Goal: Task Accomplishment & Management: Use online tool/utility

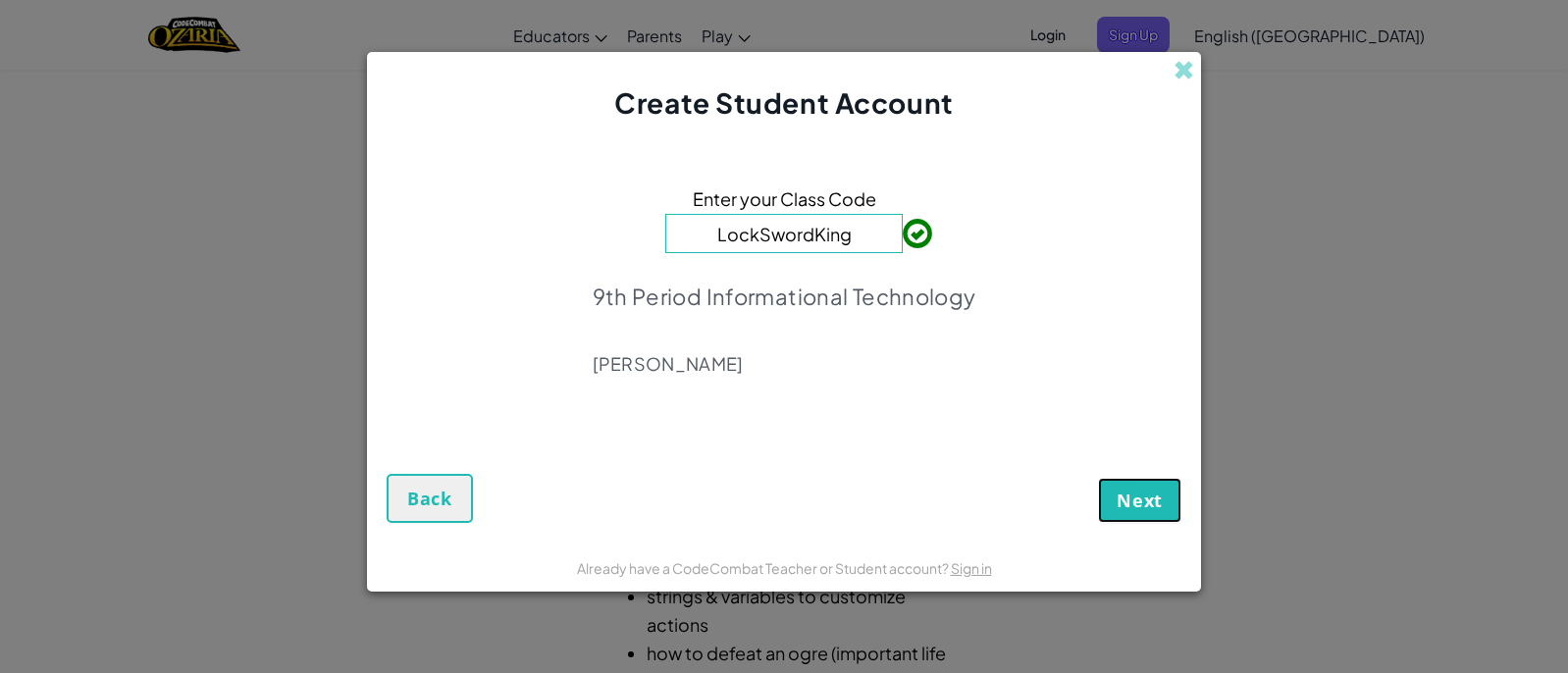
click at [1134, 506] on span "Next" at bounding box center [1140, 501] width 46 height 24
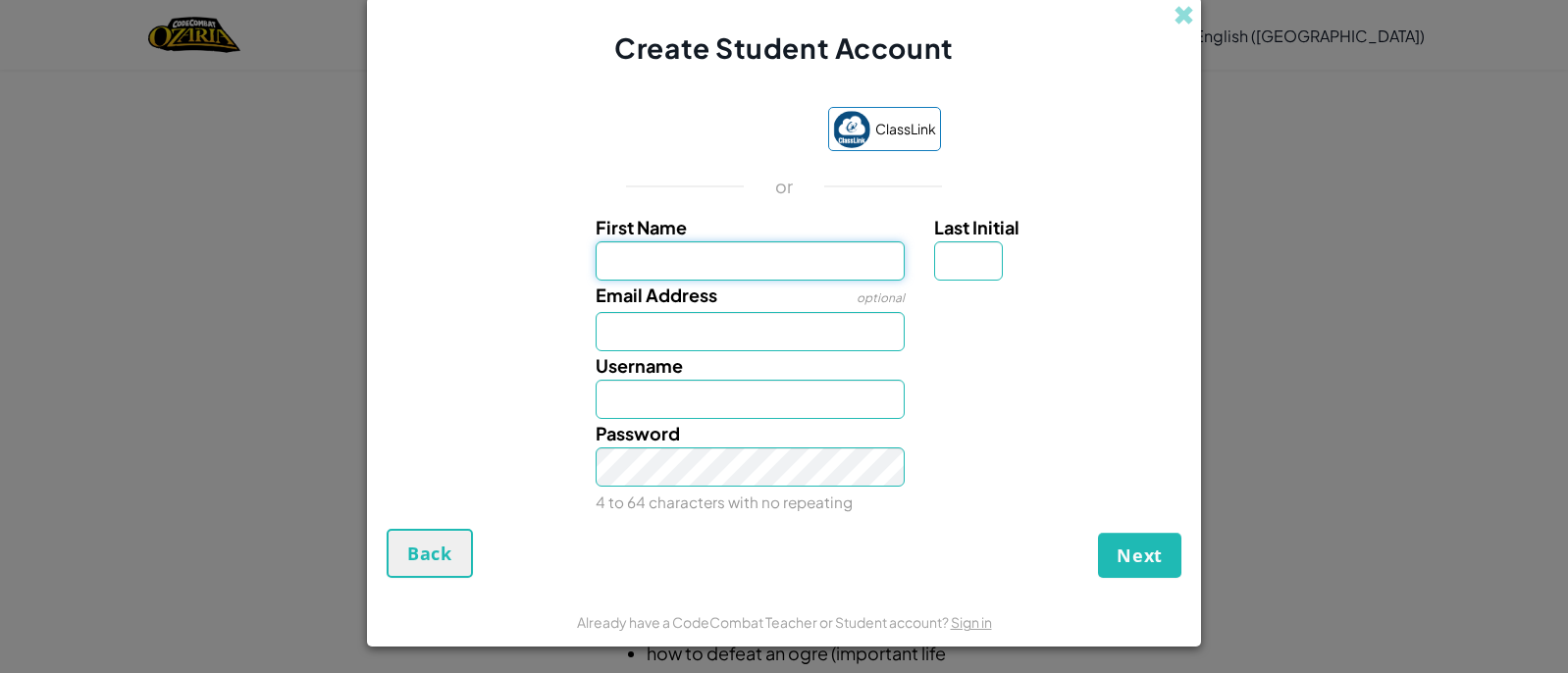
click at [862, 252] on input "First Name" at bounding box center [750, 261] width 310 height 40
type input "<"
type input "Maya"
click at [978, 262] on input "Last Initial" at bounding box center [968, 261] width 69 height 40
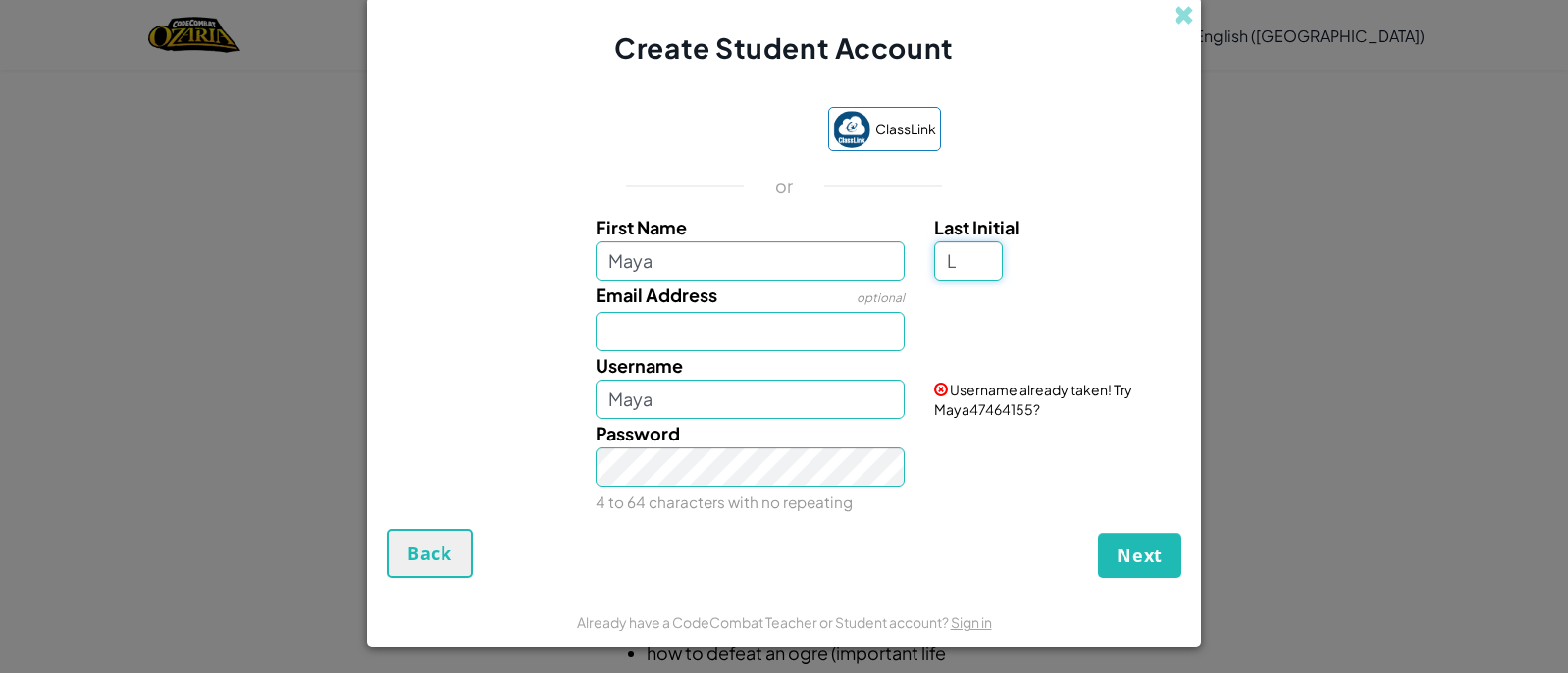
type input "L"
type input "MayaL"
click at [740, 319] on input "Email Address" at bounding box center [750, 332] width 310 height 40
click at [708, 262] on input "Maya" at bounding box center [750, 261] width 310 height 40
type input "Maya lee"
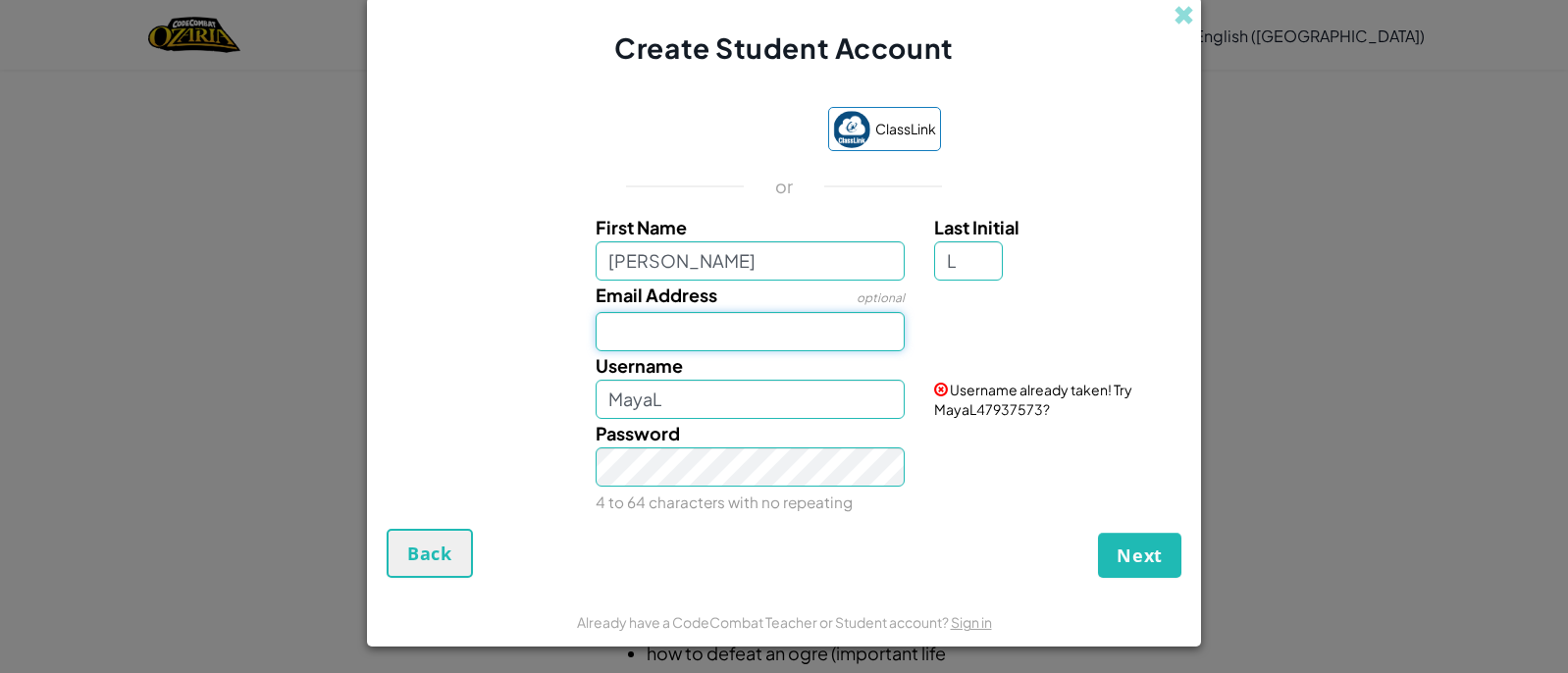
type input "Maya leeL"
click at [773, 333] on input "Email Address" at bounding box center [750, 332] width 310 height 40
click at [650, 261] on input "Maya lee" at bounding box center [750, 261] width 310 height 40
click at [651, 259] on input "Maya lee" at bounding box center [750, 261] width 310 height 40
click at [645, 254] on input "Maya Lee" at bounding box center [750, 261] width 310 height 40
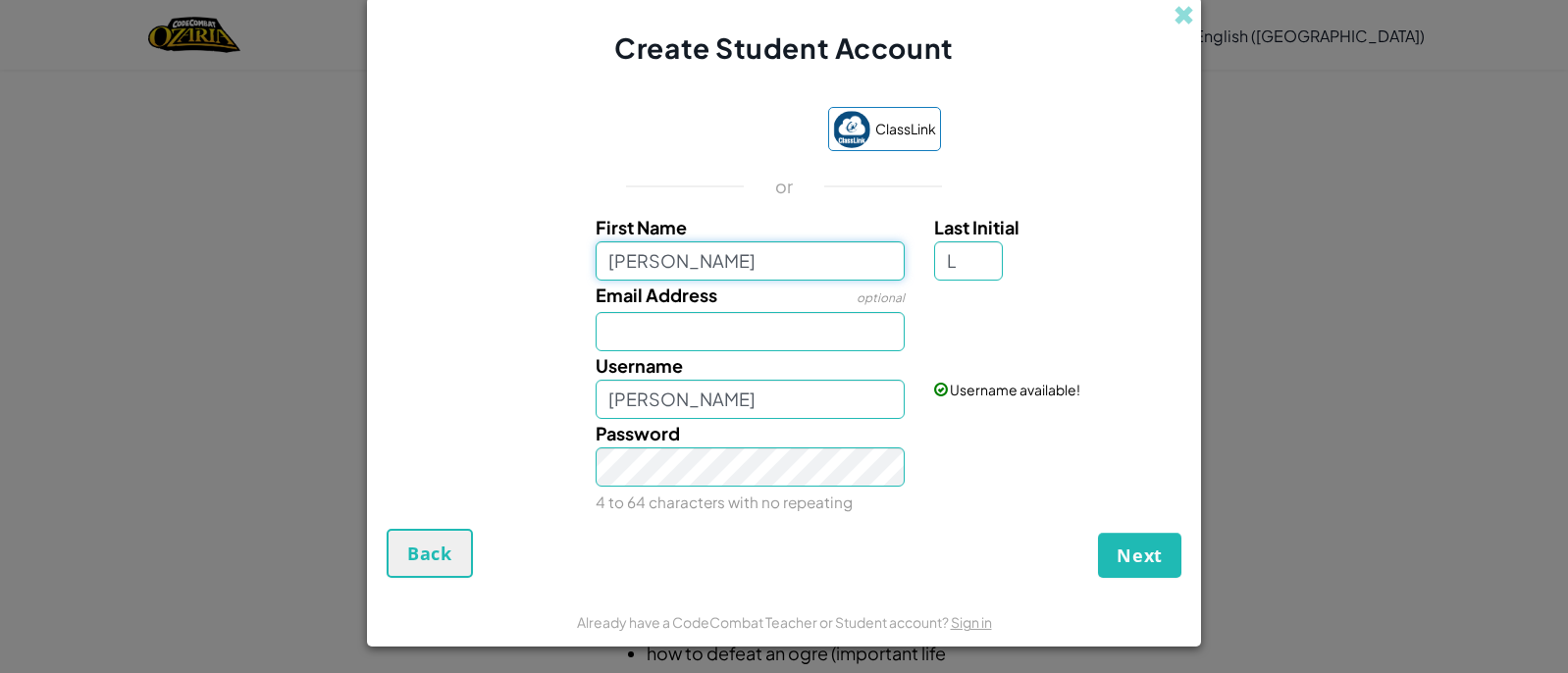
click at [647, 270] on input "Maya Lee" at bounding box center [750, 261] width 310 height 40
type input "MayaLee"
type input "MayaLeeL"
click at [661, 352] on label "Username" at bounding box center [639, 366] width 87 height 29
click at [661, 380] on input "MayaLeeL" at bounding box center [750, 400] width 310 height 40
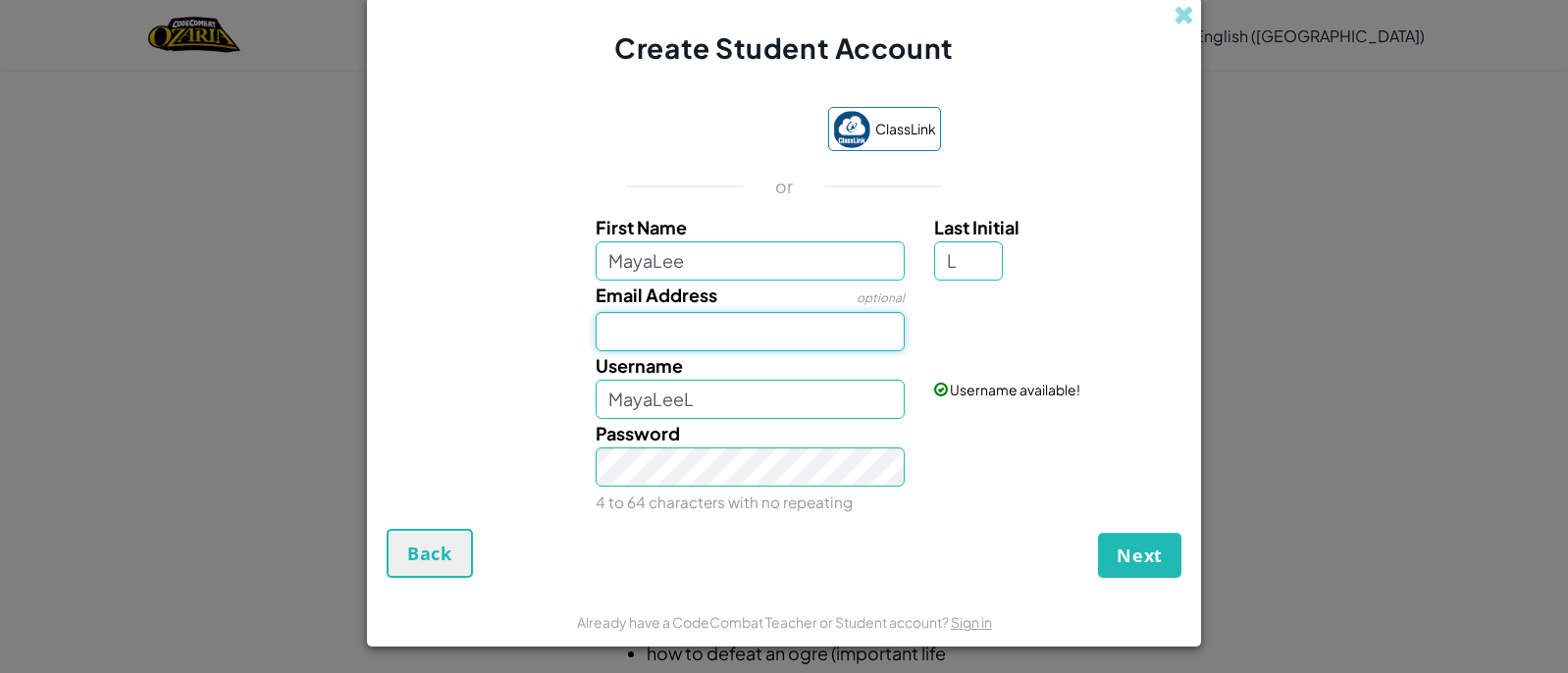
click at [668, 336] on input "Email Address" at bounding box center [750, 332] width 310 height 40
type input "16282@syc427.org"
click at [1098, 533] on button "Next" at bounding box center [1140, 555] width 83 height 45
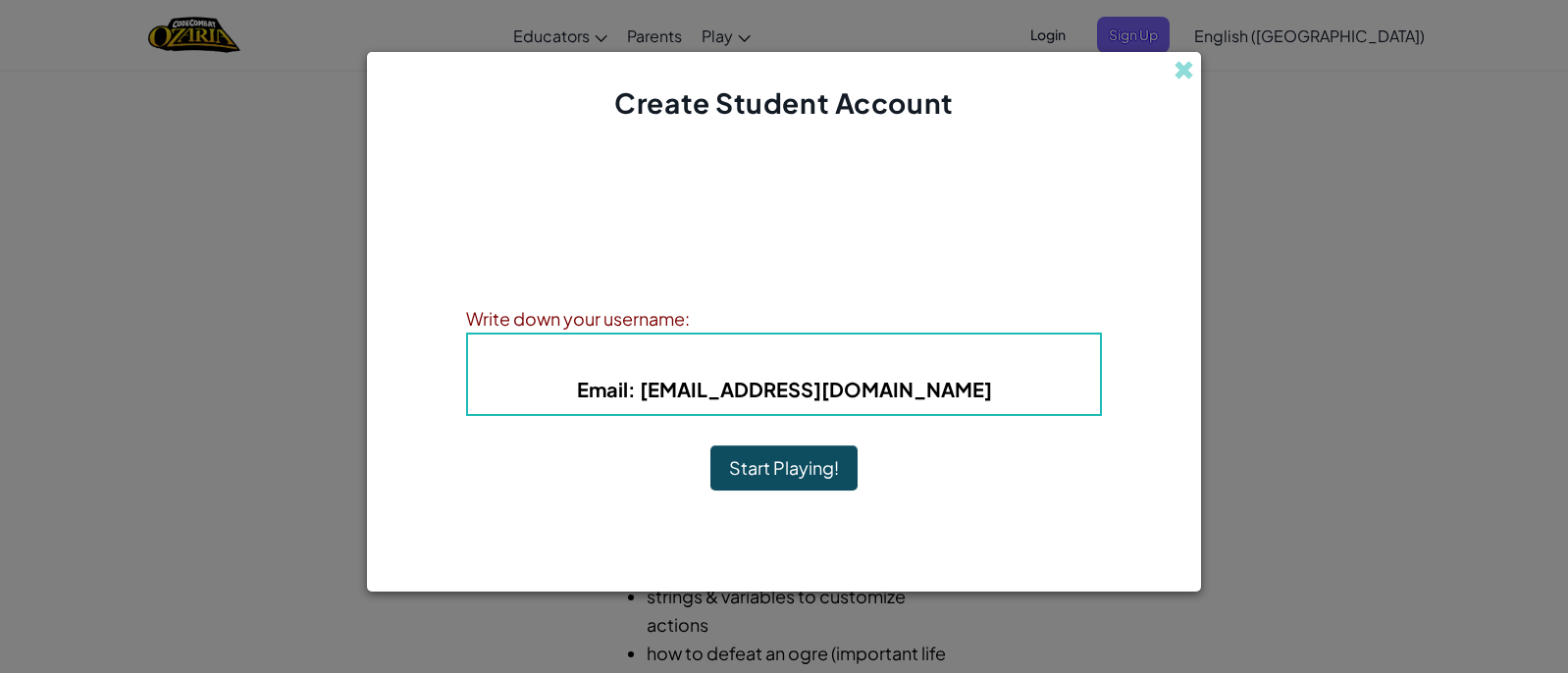
click at [819, 473] on button "Start Playing!" at bounding box center [784, 467] width 147 height 45
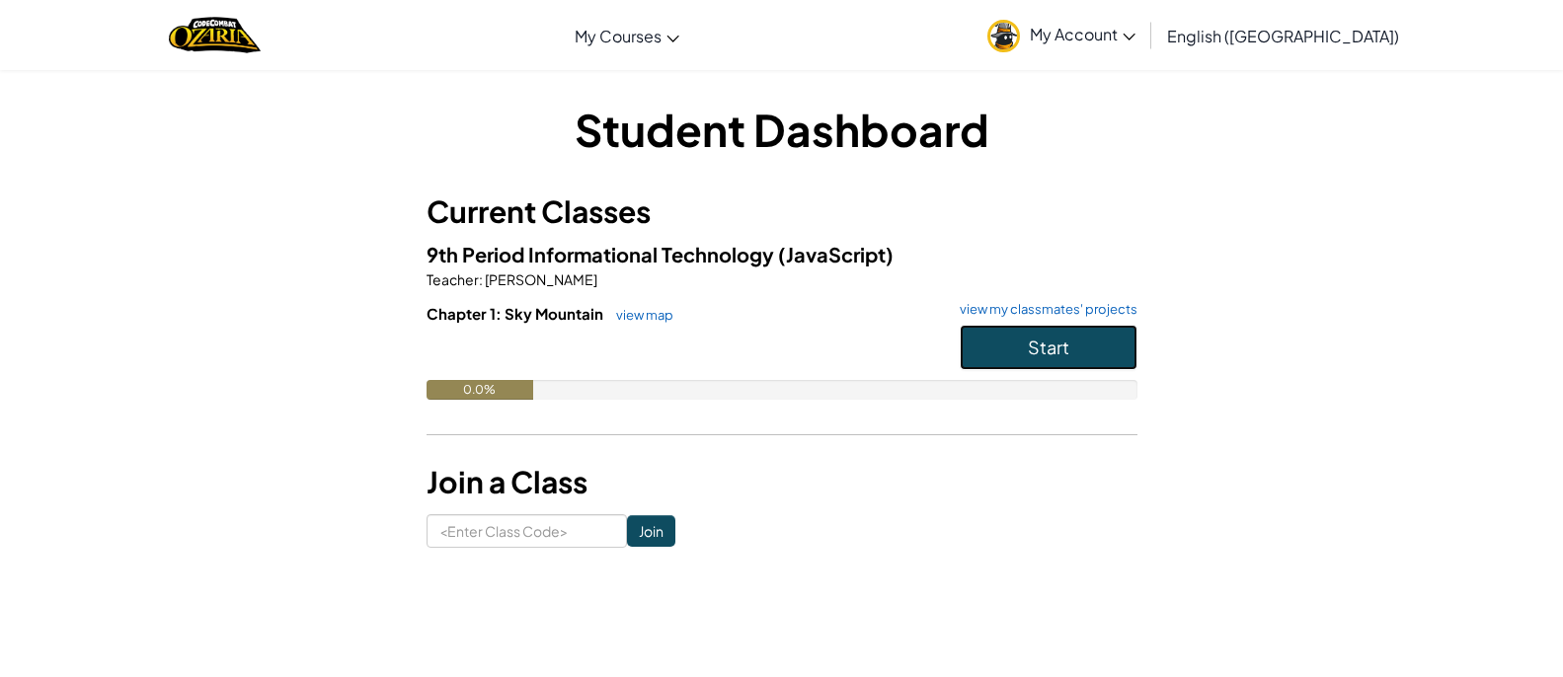
click at [1029, 335] on button "Start" at bounding box center [1049, 347] width 178 height 45
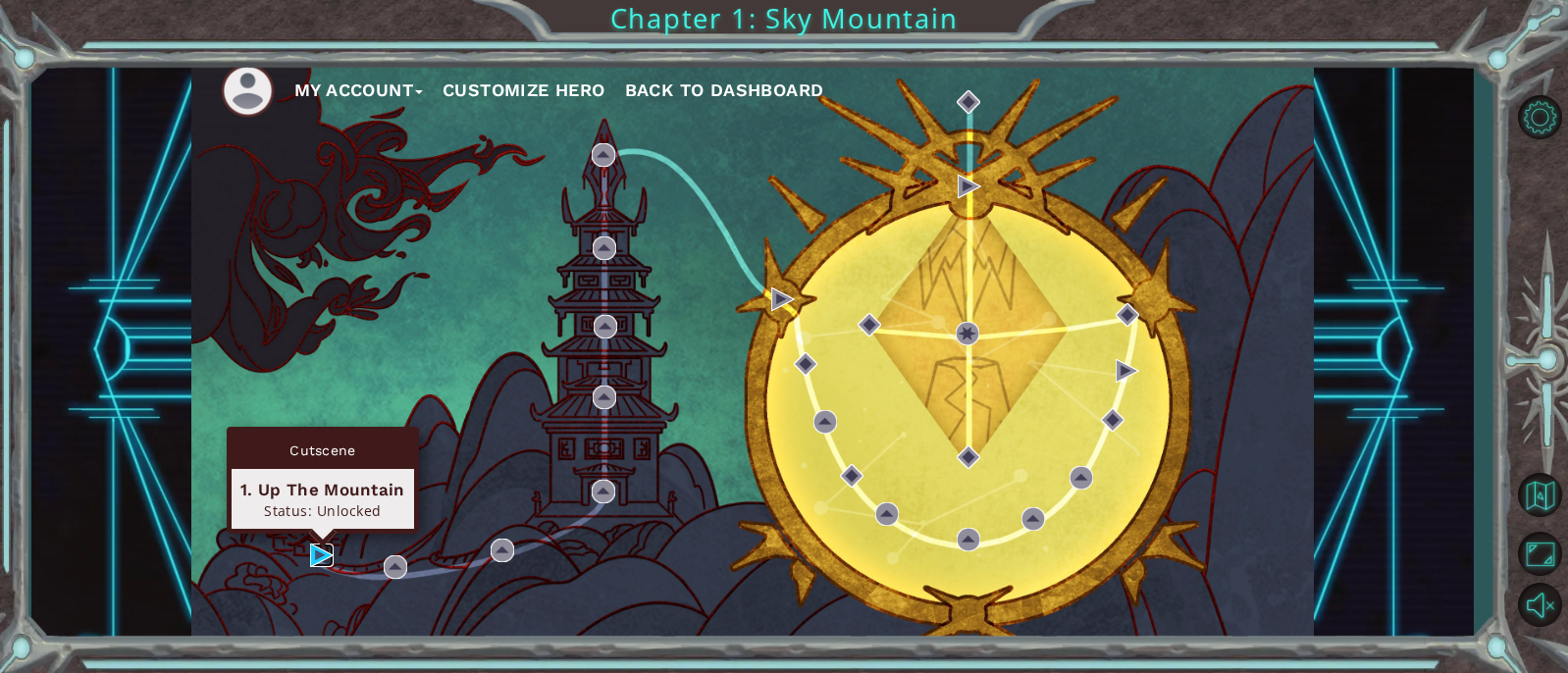
click at [313, 544] on img at bounding box center [322, 556] width 24 height 24
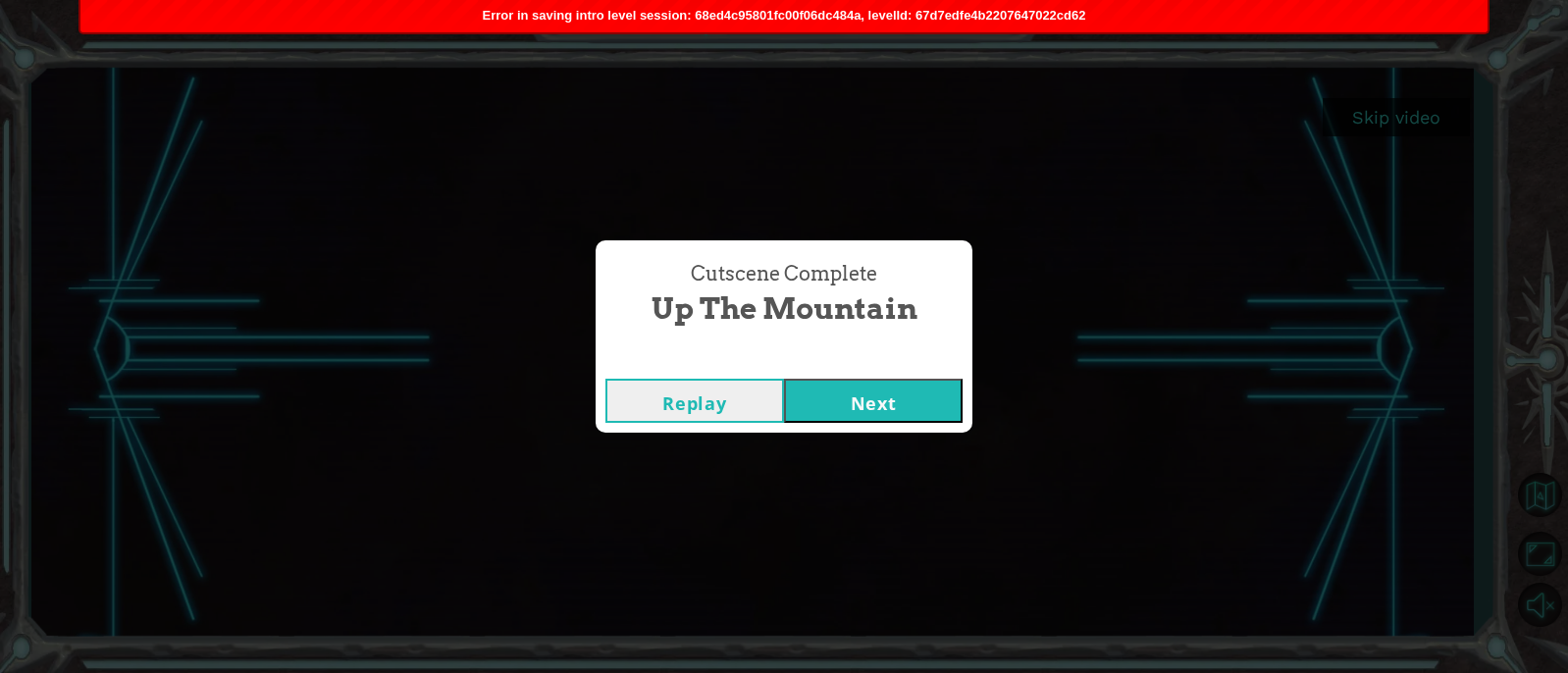
click at [904, 394] on button "Next" at bounding box center [873, 401] width 179 height 44
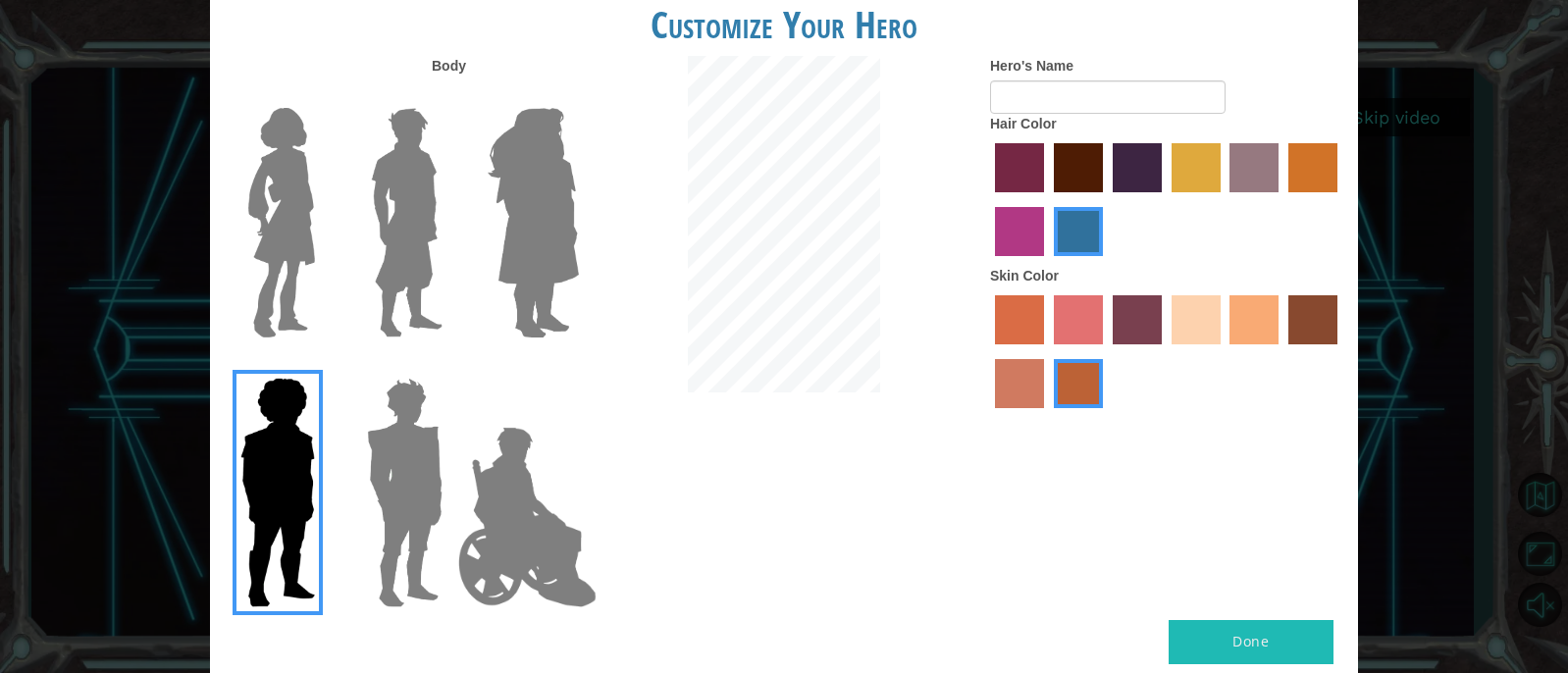
click at [503, 240] on img at bounding box center [534, 223] width 107 height 246
click at [578, 95] on input "Hero Amethyst" at bounding box center [578, 95] width 0 height 0
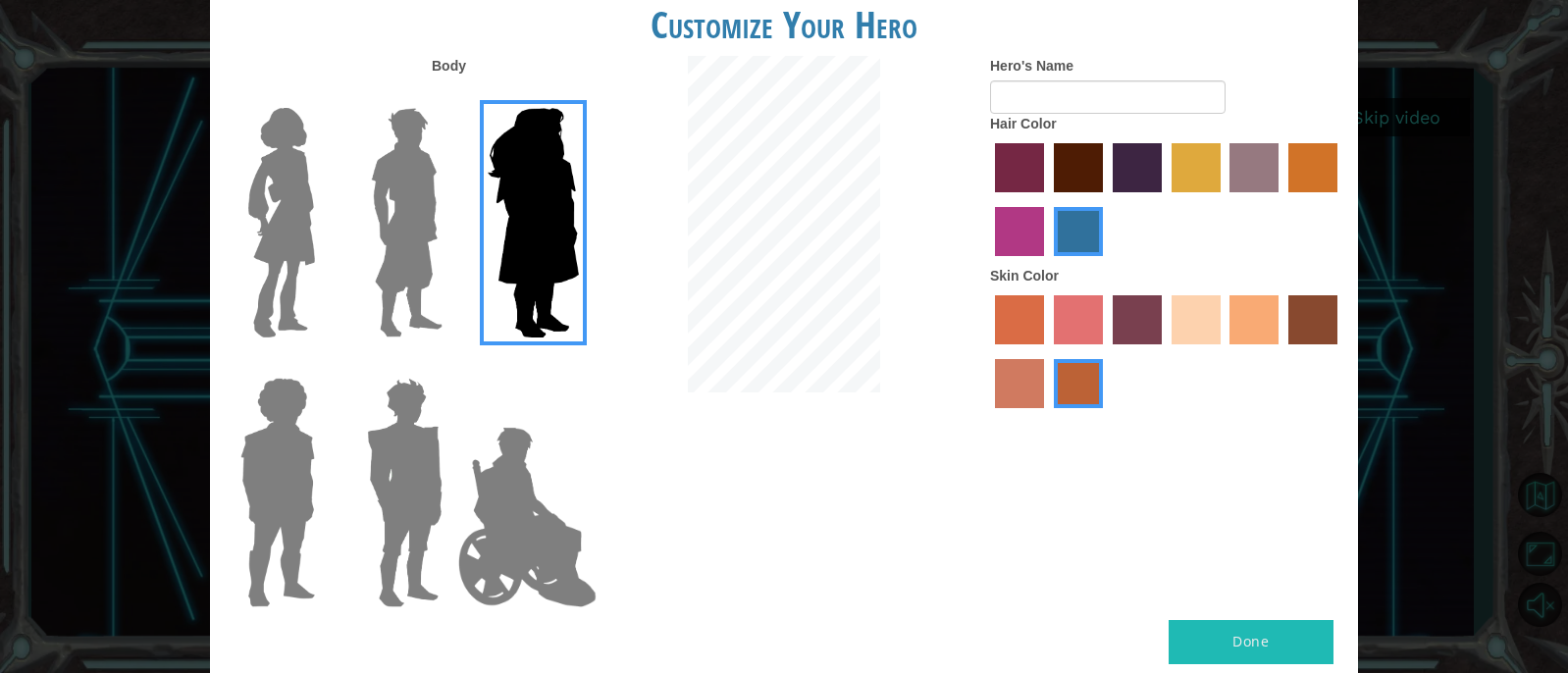
click at [1077, 177] on label "maroon hair color" at bounding box center [1078, 167] width 49 height 49
click at [1047, 199] on input "maroon hair color" at bounding box center [1047, 199] width 0 height 0
click at [1197, 327] on label "sandy beach skin color" at bounding box center [1195, 319] width 49 height 49
click at [1165, 352] on input "sandy beach skin color" at bounding box center [1165, 352] width 0 height 0
click at [308, 196] on img at bounding box center [281, 223] width 82 height 246
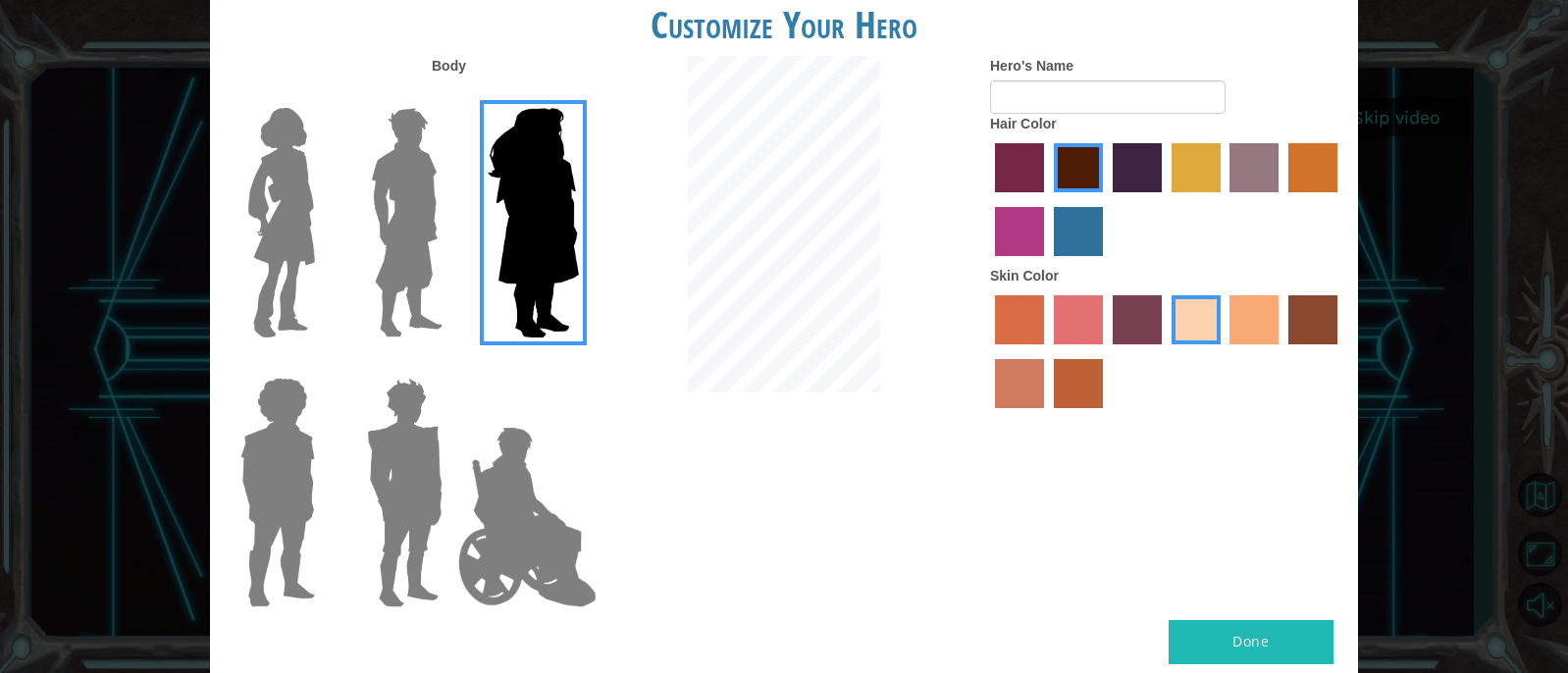
click at [323, 95] on input "Hero Connie" at bounding box center [323, 95] width 0 height 0
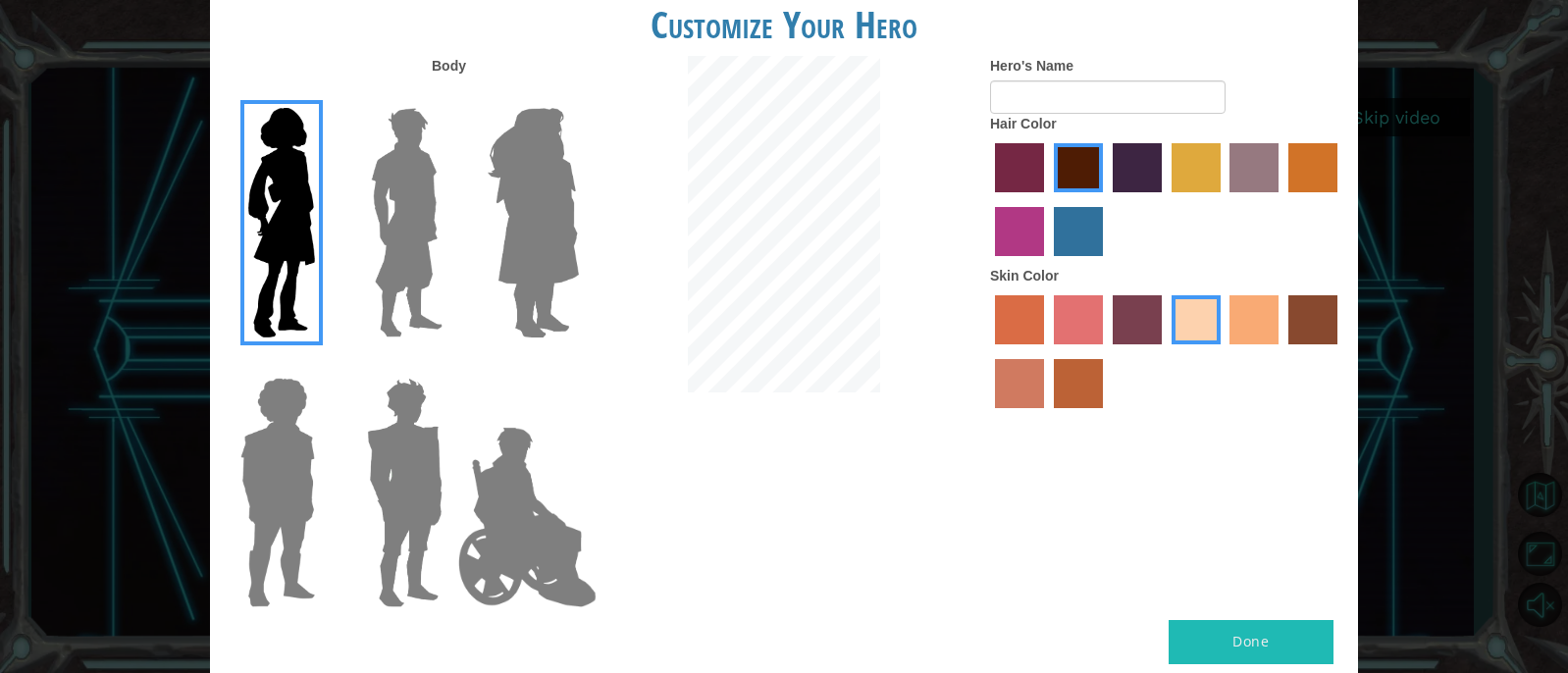
click at [1082, 240] on label "lachmara hair color" at bounding box center [1078, 231] width 49 height 49
click at [1047, 263] on input "lachmara hair color" at bounding box center [1047, 263] width 0 height 0
click at [1133, 332] on label "tosca skin color" at bounding box center [1137, 319] width 49 height 49
click at [1106, 352] on input "tosca skin color" at bounding box center [1106, 352] width 0 height 0
click at [1091, 177] on label "maroon hair color" at bounding box center [1078, 167] width 49 height 49
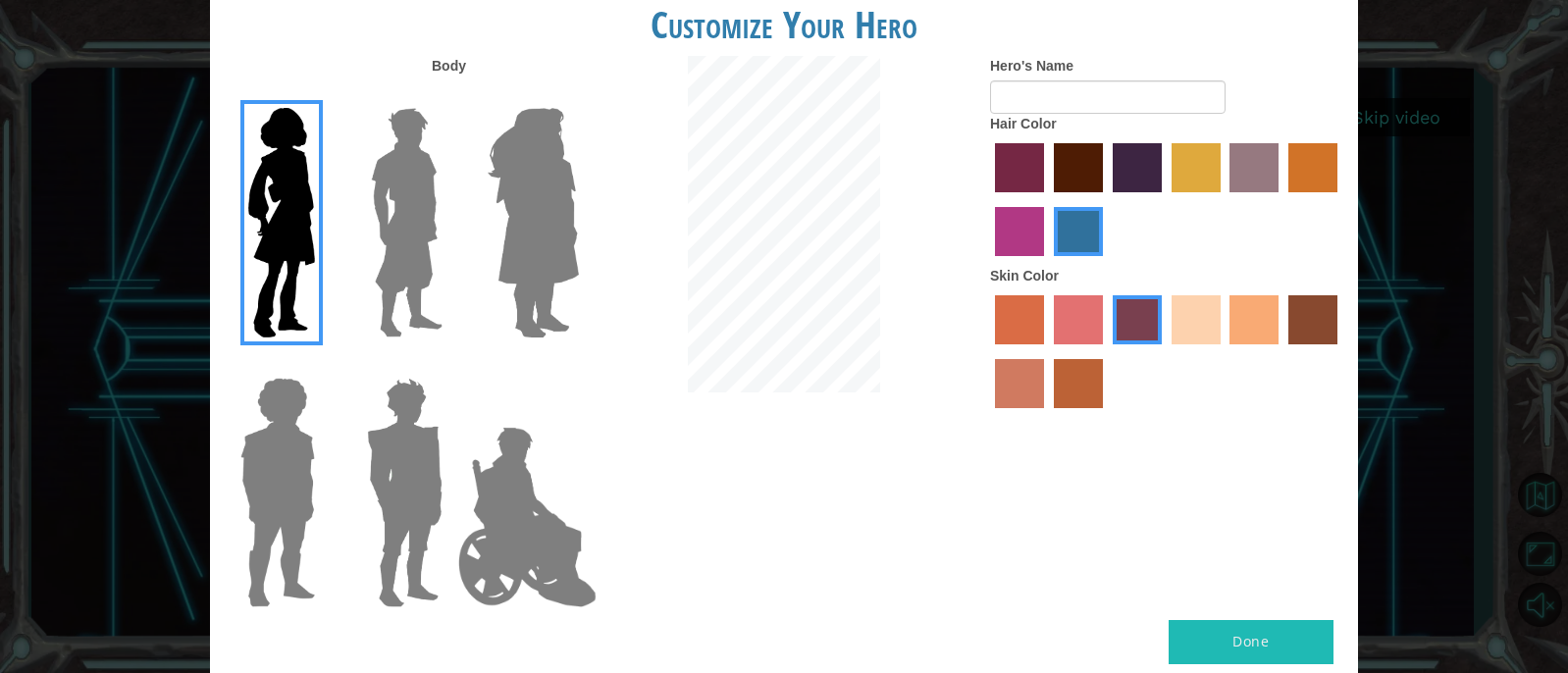
click at [1047, 199] on input "maroon hair color" at bounding box center [1047, 199] width 0 height 0
click at [1193, 313] on label "sandy beach skin color" at bounding box center [1195, 319] width 49 height 49
click at [1165, 352] on input "sandy beach skin color" at bounding box center [1165, 352] width 0 height 0
click at [1247, 635] on button "Done" at bounding box center [1251, 642] width 165 height 44
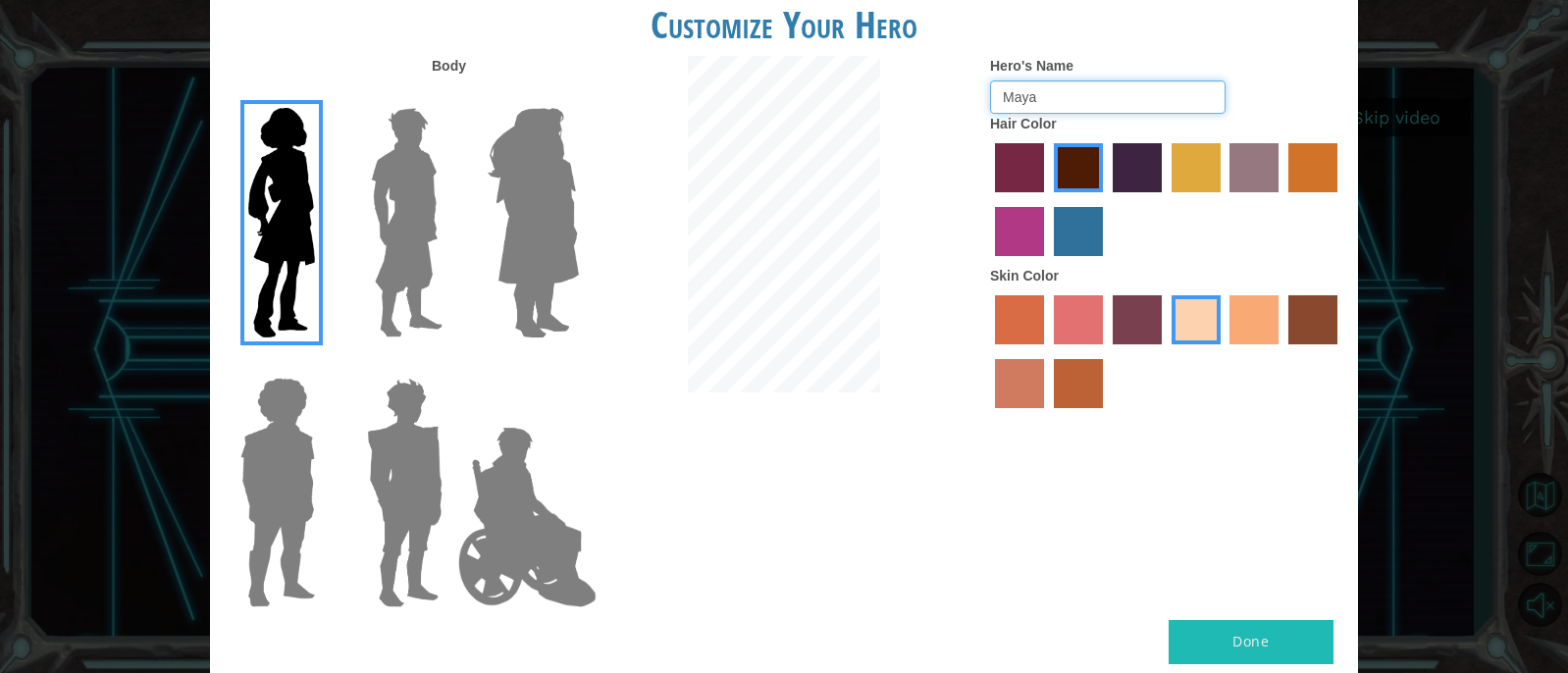
type input "Maya"
click at [1248, 630] on button "Done" at bounding box center [1251, 642] width 165 height 44
drag, startPoint x: 137, startPoint y: 122, endPoint x: 107, endPoint y: 122, distance: 30.0
click at [126, 122] on div "Customize Your Hero Body Hero's Name Maya Hair Color Skin Color Done" at bounding box center [784, 336] width 1568 height 673
drag, startPoint x: 107, startPoint y: 122, endPoint x: 112, endPoint y: 102, distance: 20.6
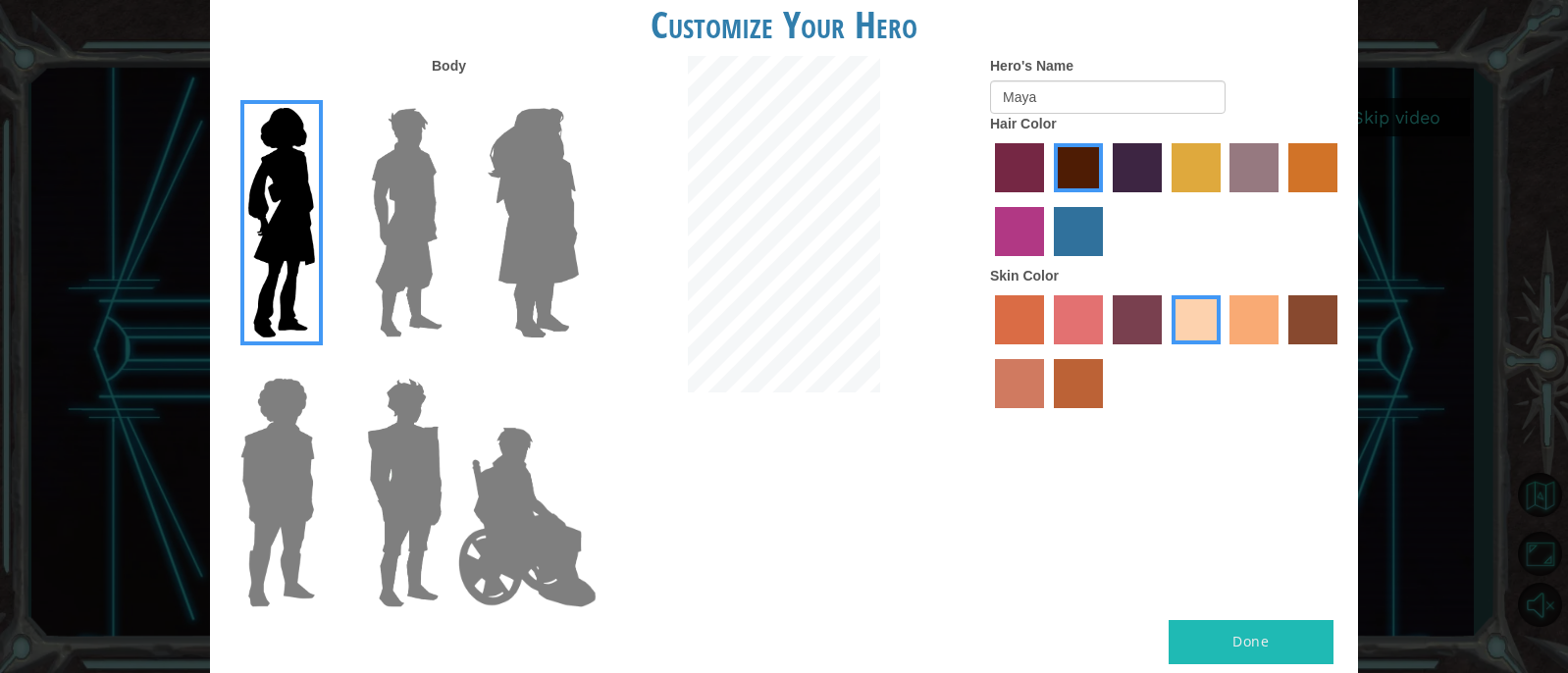
click at [107, 116] on div "Customize Your Hero Body Hero's Name Maya Hair Color Skin Color Done" at bounding box center [784, 336] width 1568 height 673
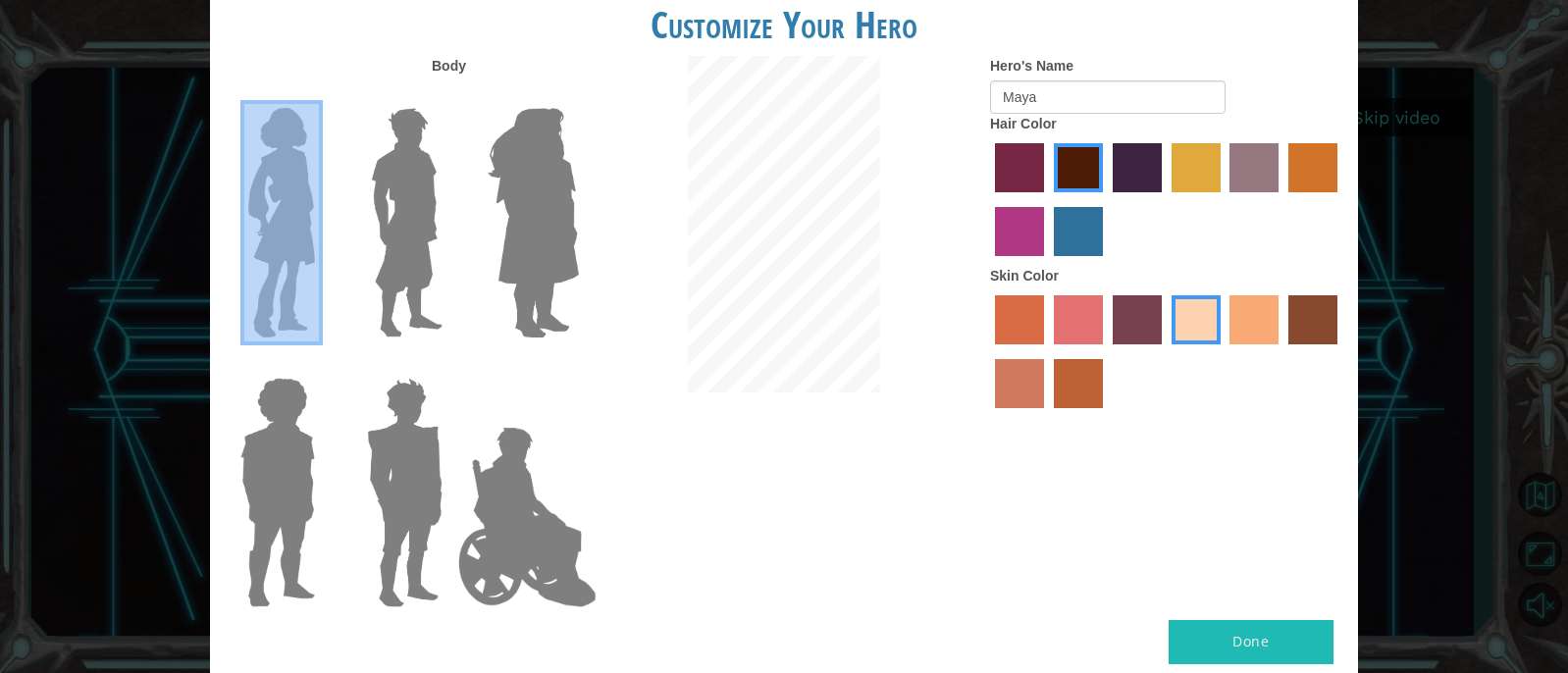
click at [112, 99] on div "Customize Your Hero Body Hero's Name Maya Hair Color Skin Color Done" at bounding box center [784, 336] width 1568 height 673
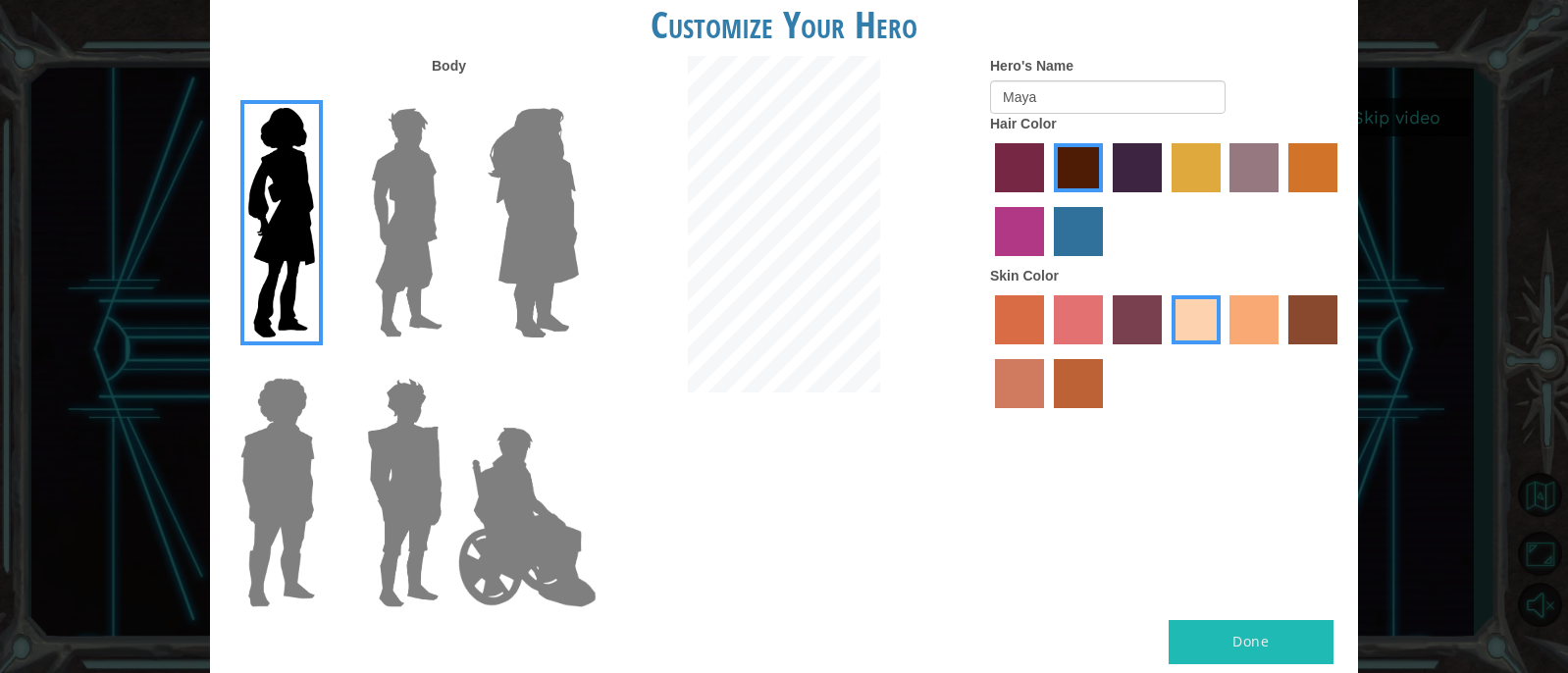
click at [1429, 220] on div "Customize Your Hero Body Hero's Name Maya Hair Color Skin Color Done" at bounding box center [784, 336] width 1568 height 673
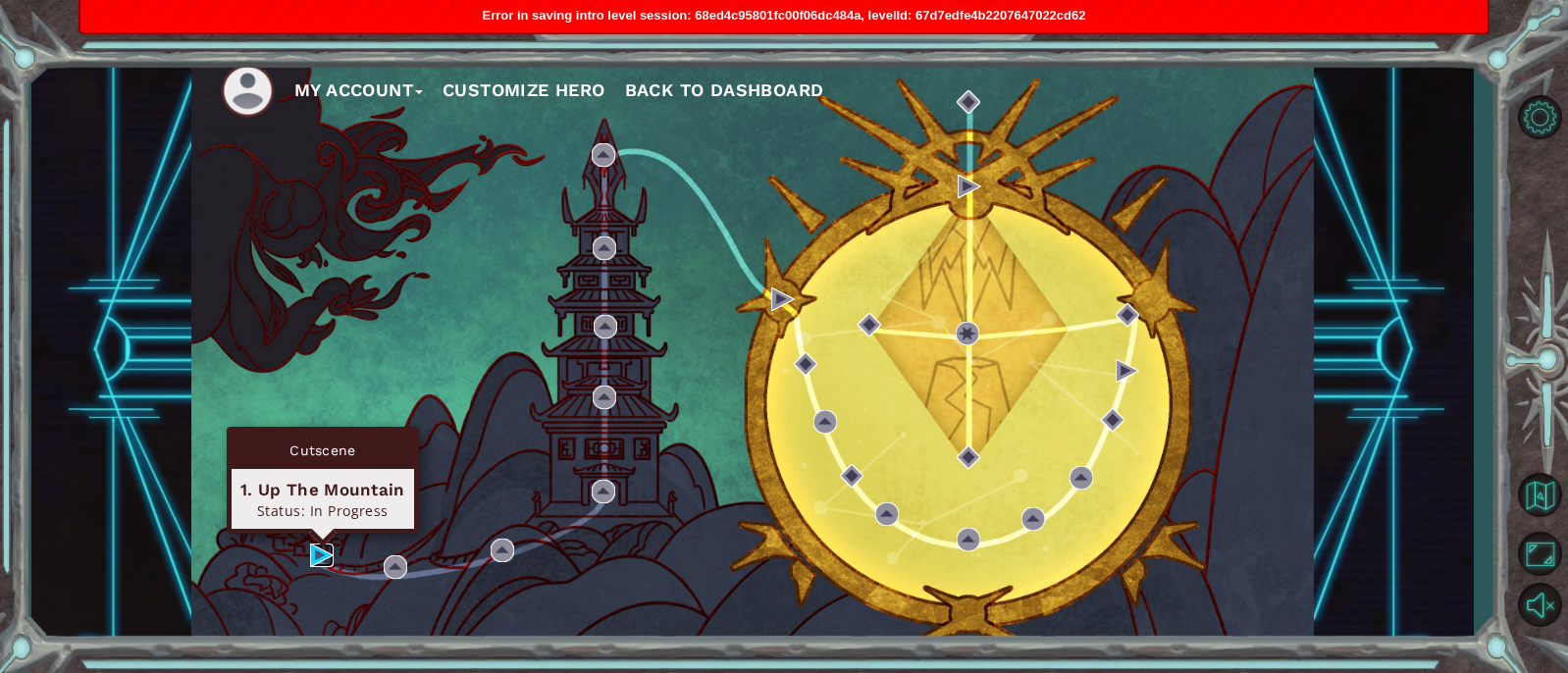
click at [311, 555] on img at bounding box center [322, 556] width 24 height 24
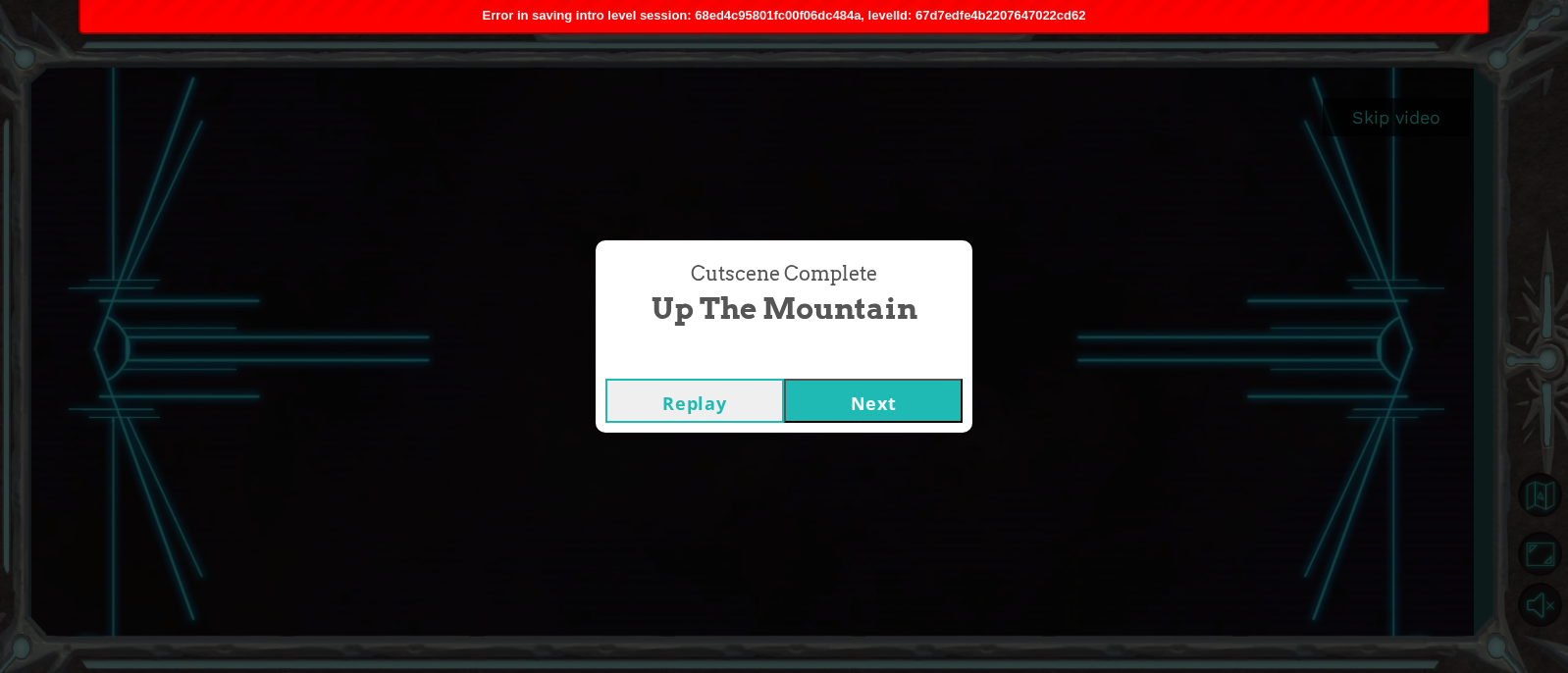
click at [881, 392] on button "Next" at bounding box center [873, 401] width 179 height 44
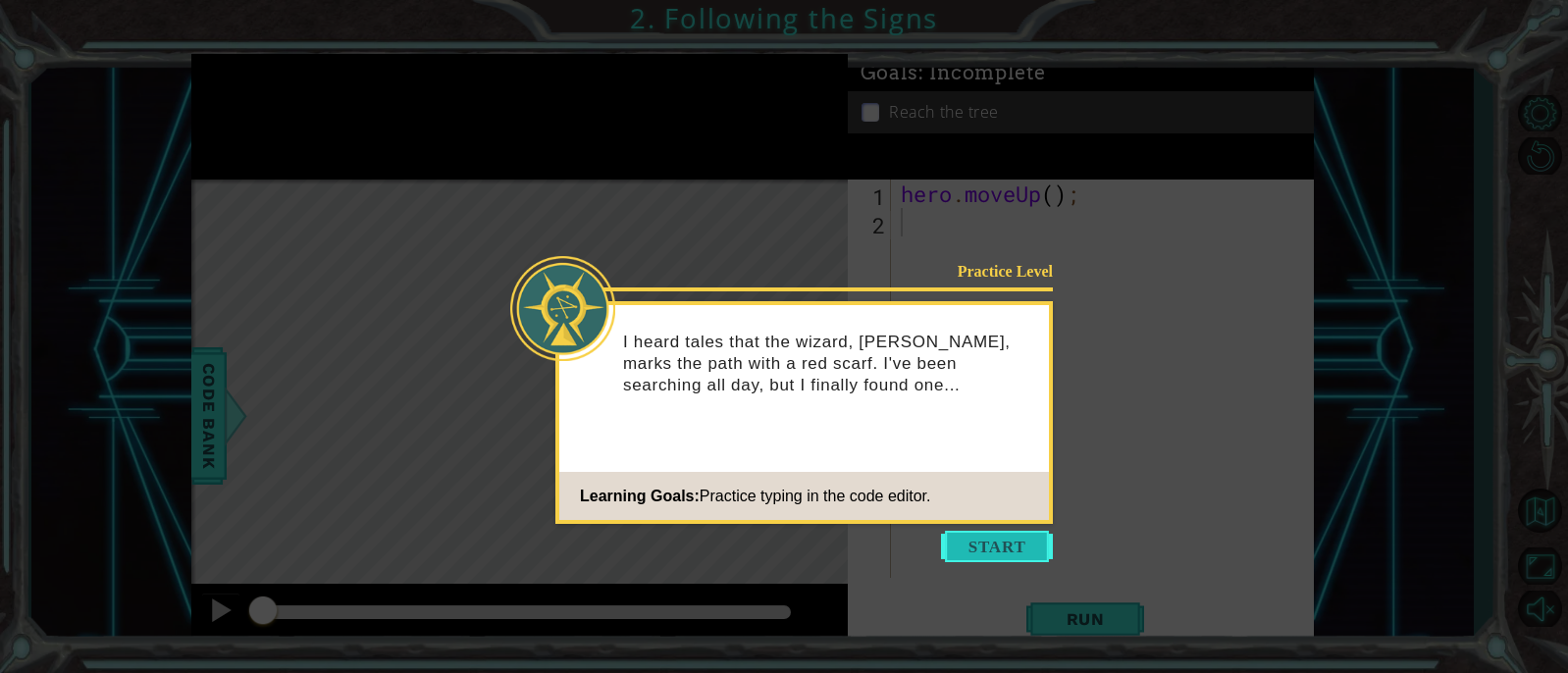
click at [969, 549] on button "Start" at bounding box center [997, 547] width 112 height 32
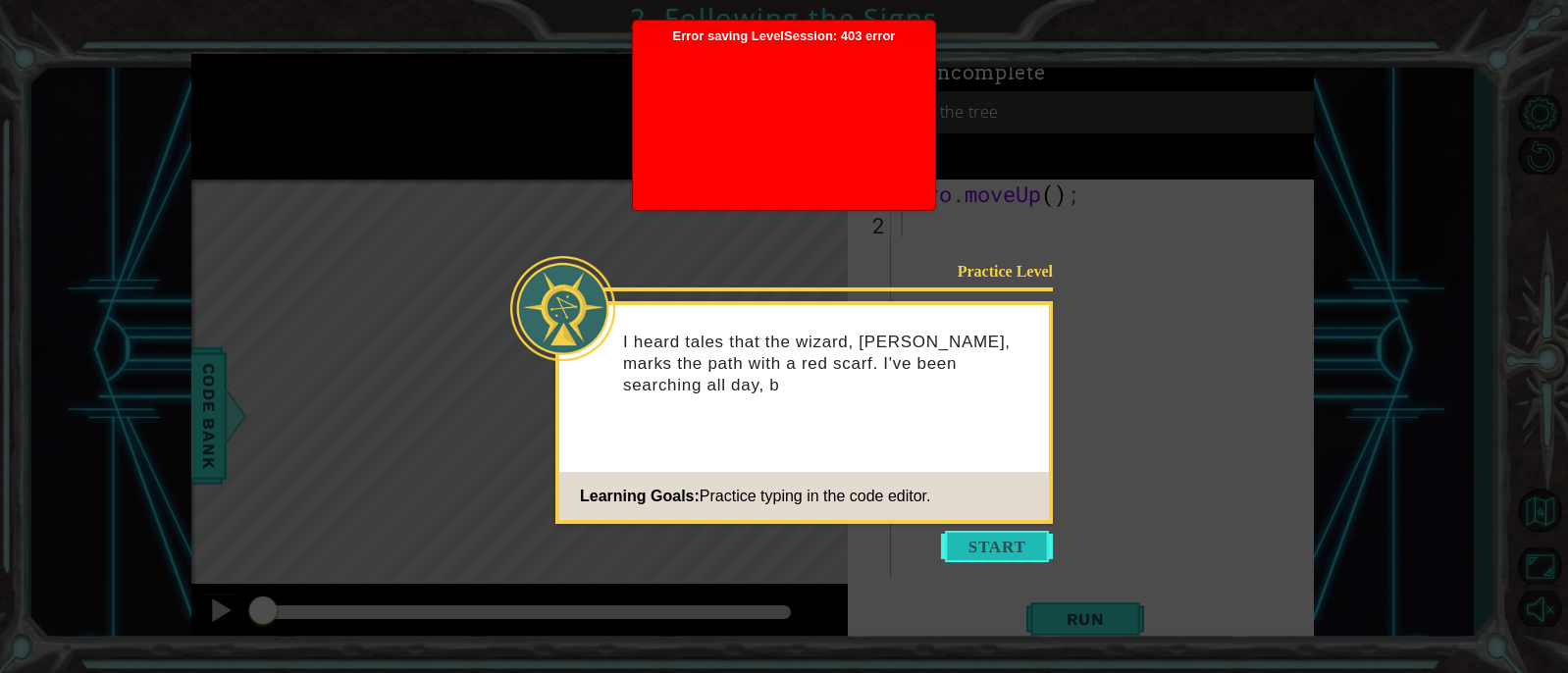
click at [982, 551] on button "Start" at bounding box center [997, 547] width 112 height 32
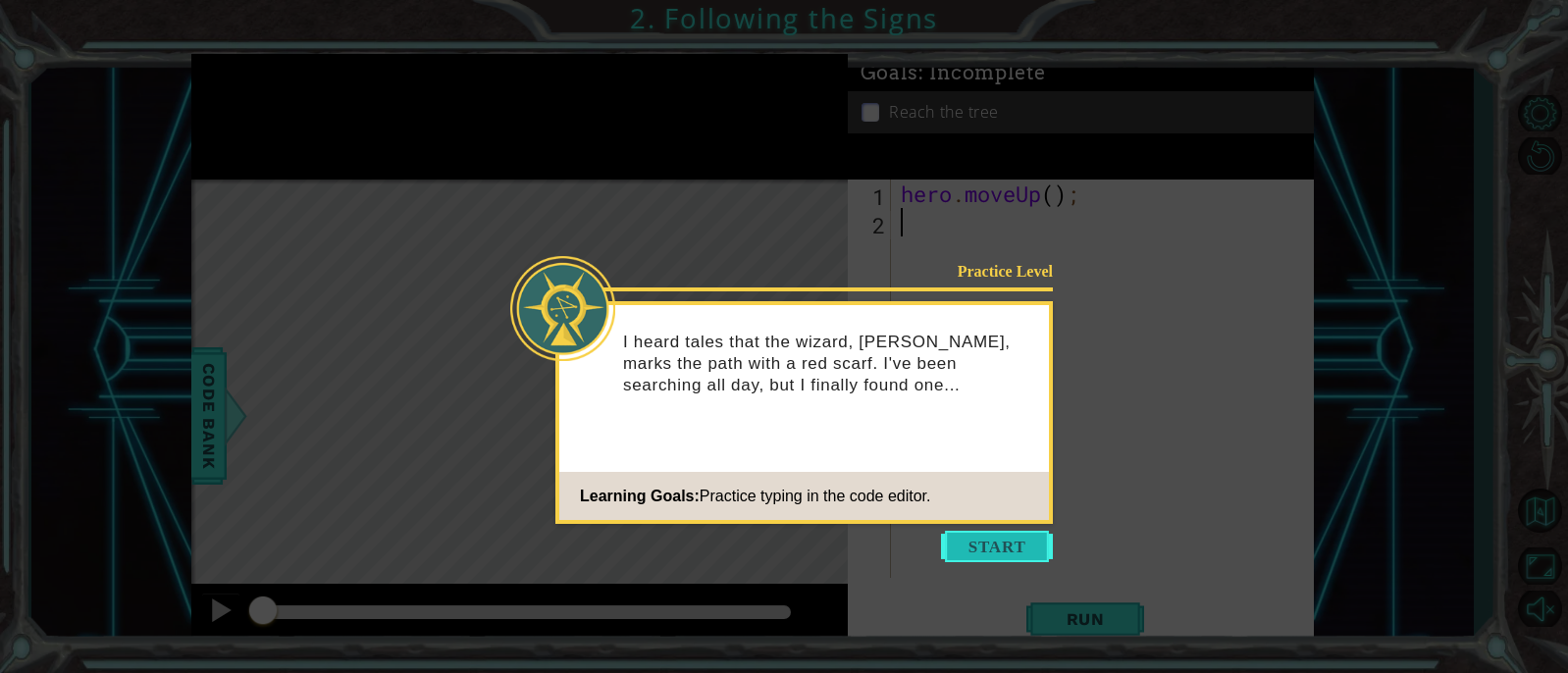
click at [1000, 538] on button "Start" at bounding box center [997, 547] width 112 height 32
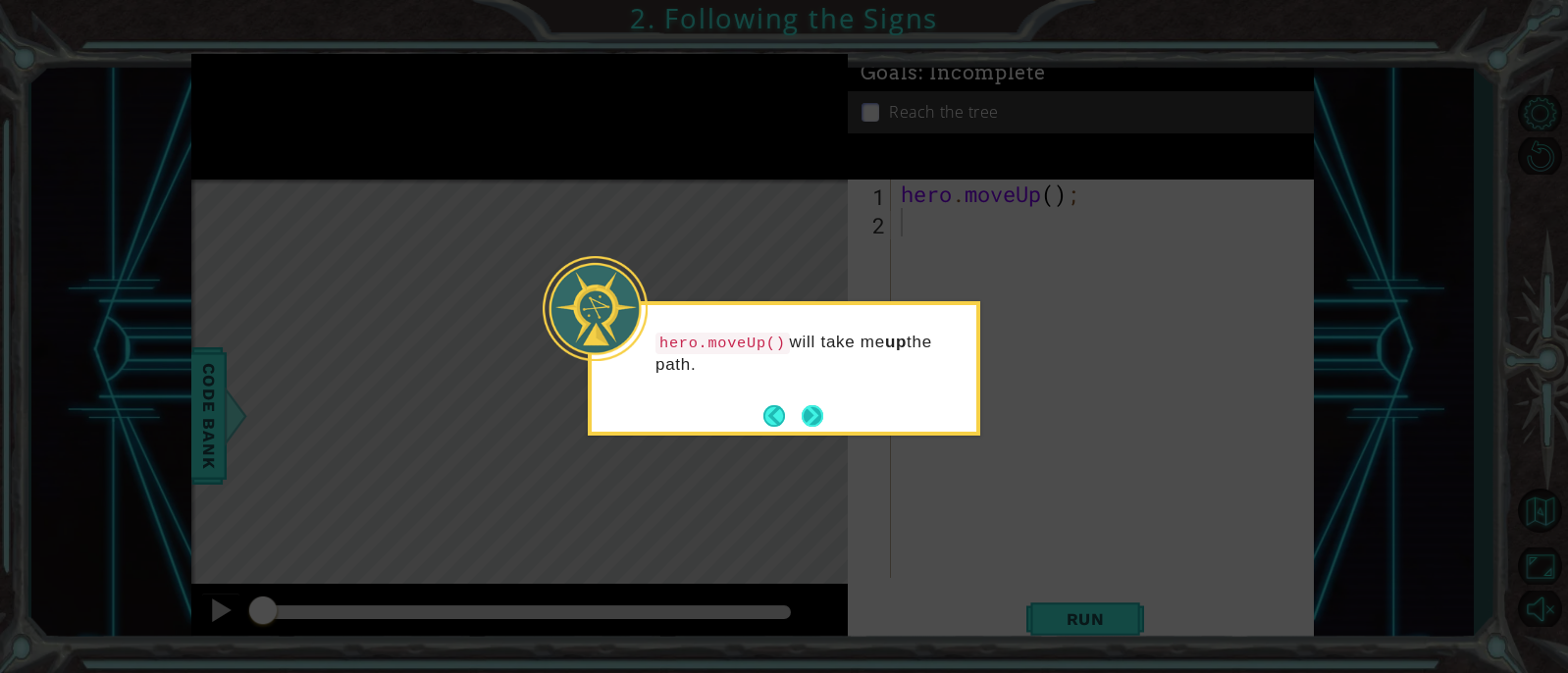
click at [797, 412] on button "Back" at bounding box center [782, 417] width 39 height 22
